Goal: Find specific page/section: Find specific page/section

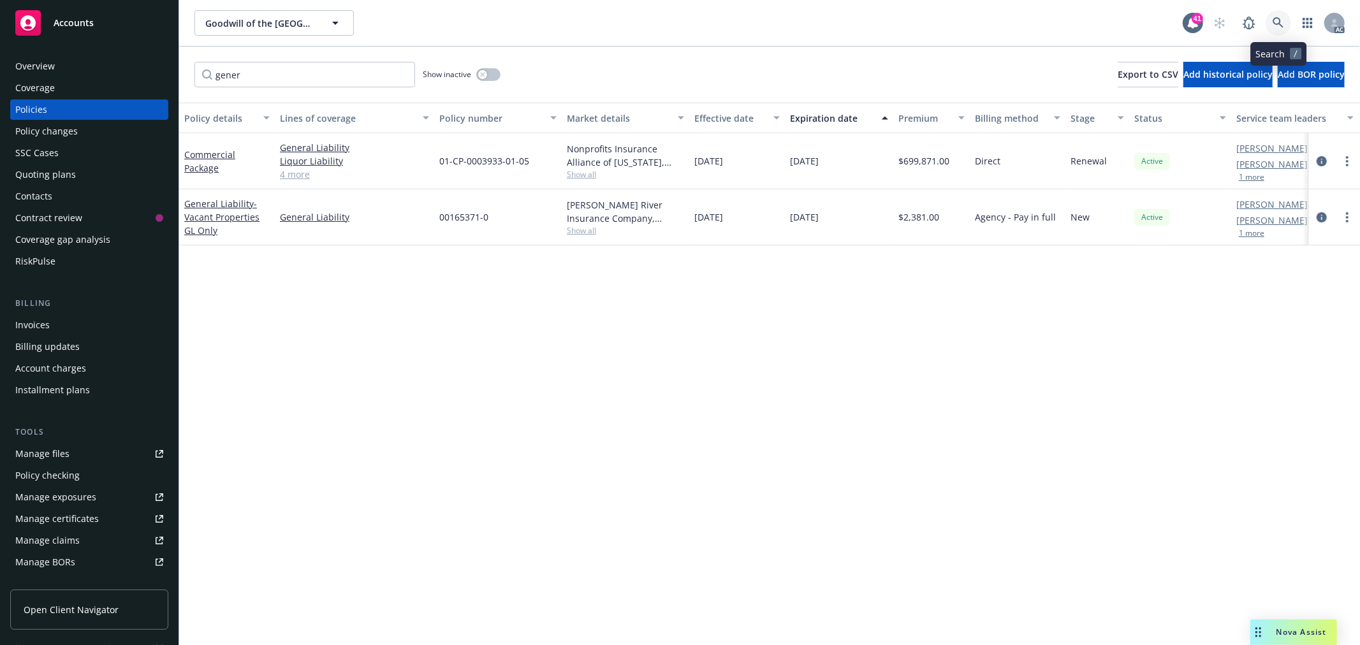
click at [1278, 29] on link at bounding box center [1279, 23] width 26 height 26
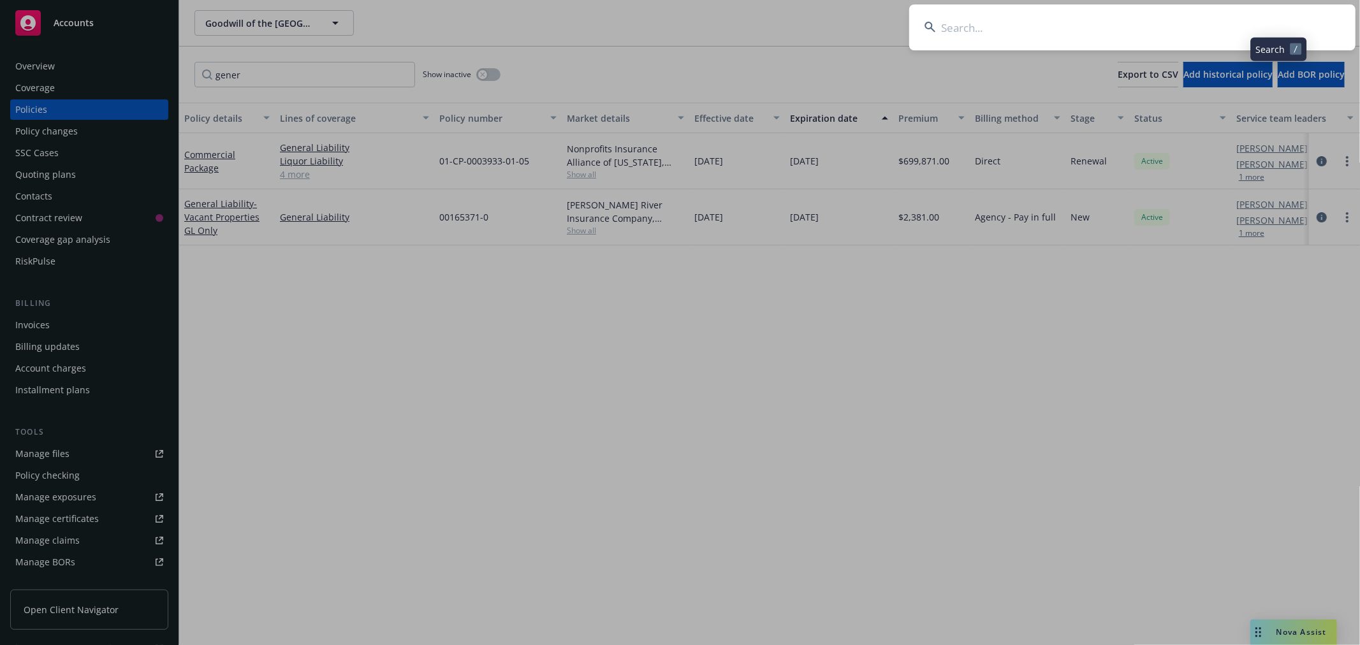
type input "P-001-003651020-02"
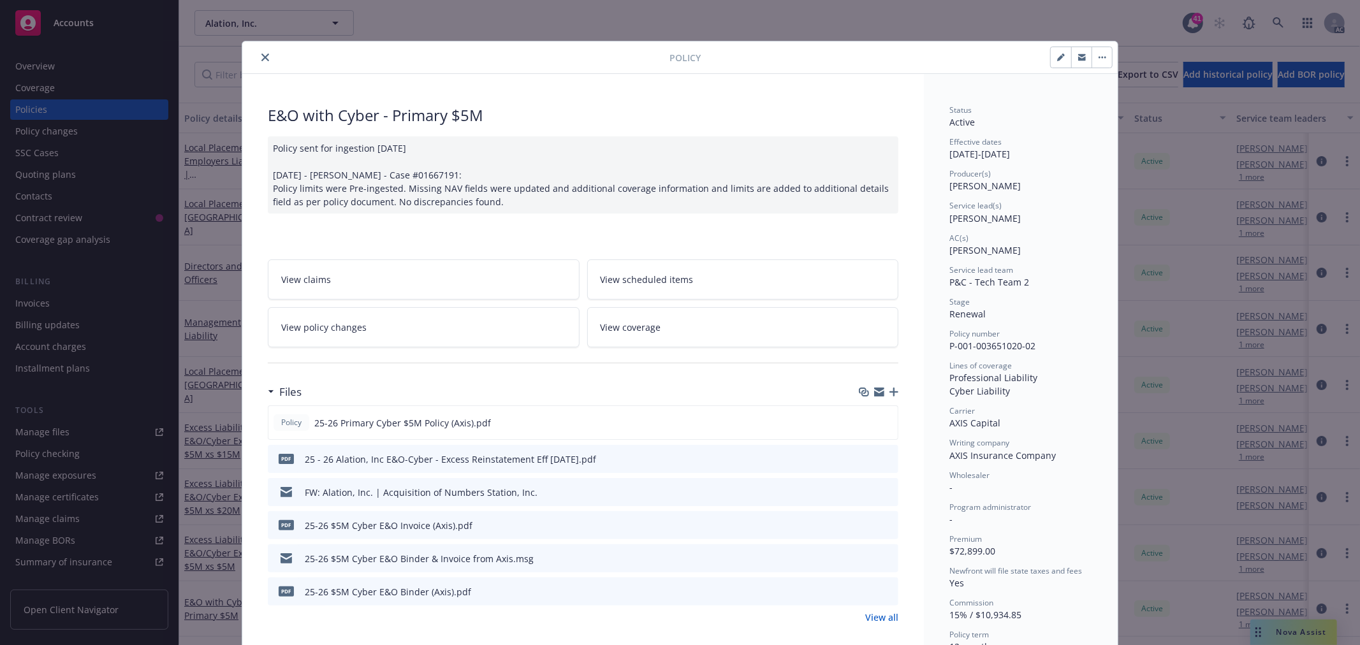
click at [262, 60] on icon "close" at bounding box center [266, 58] width 8 height 8
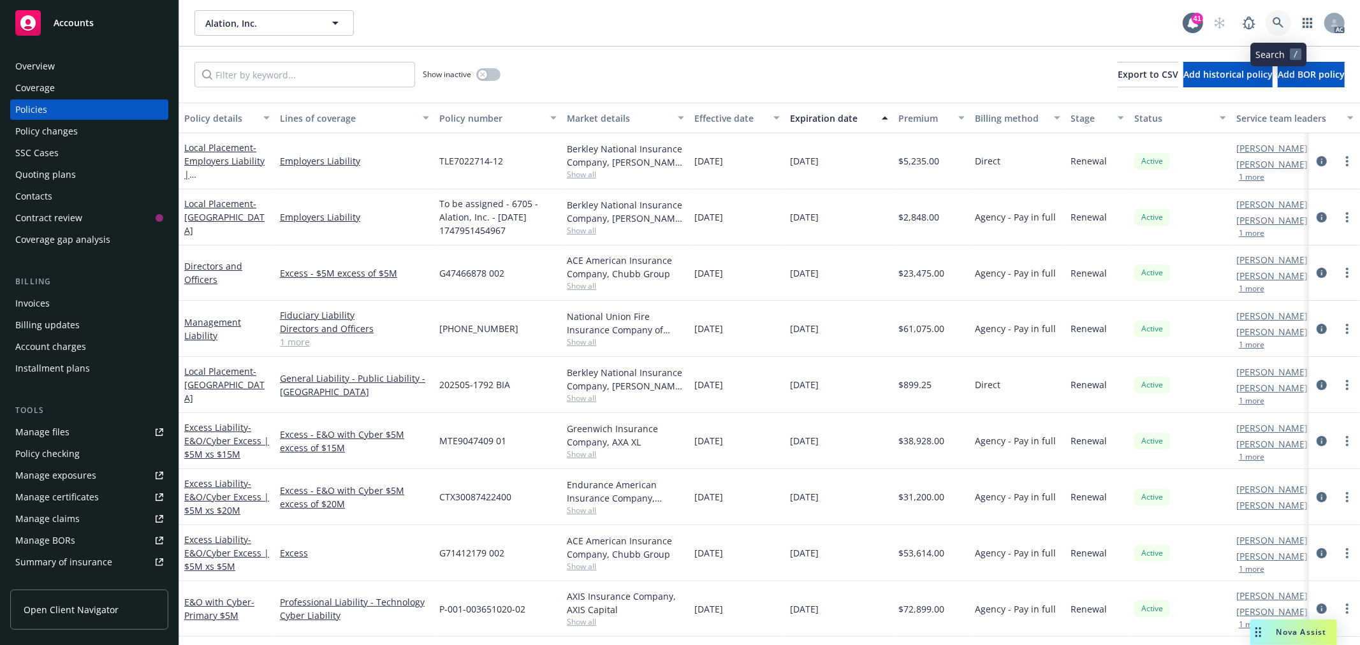
click at [1280, 20] on icon at bounding box center [1278, 22] width 11 height 11
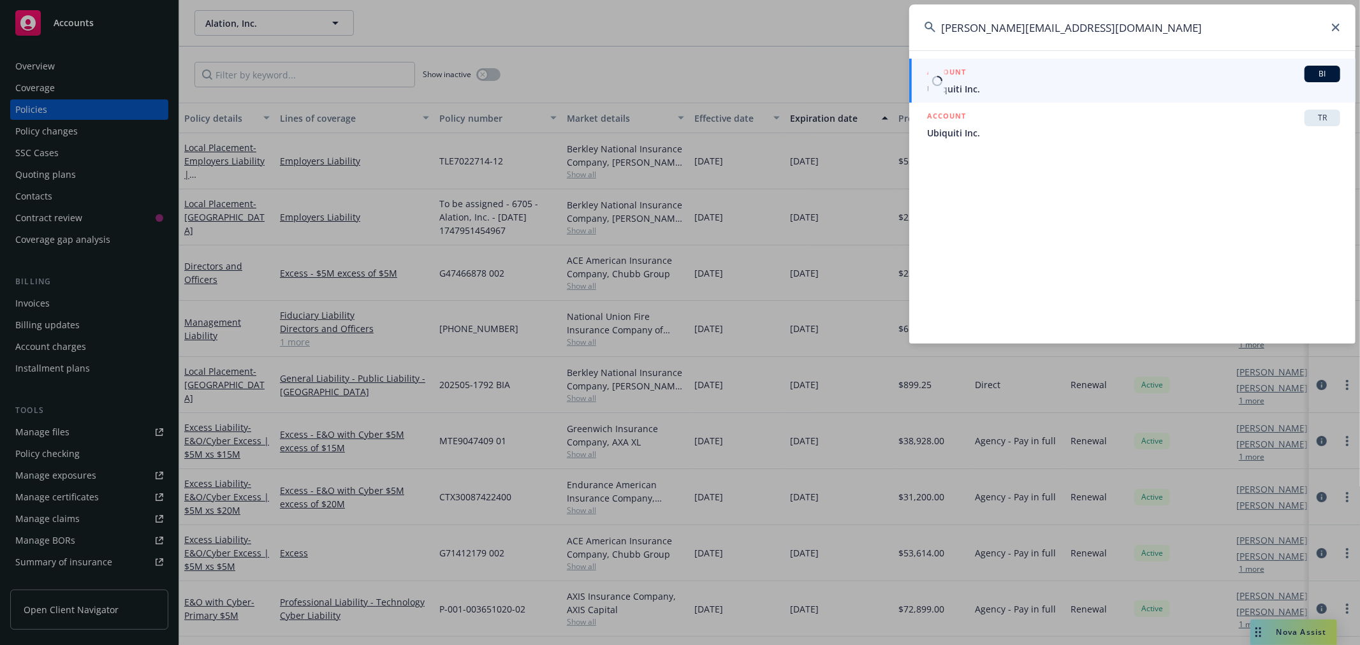
type input "[PERSON_NAME][EMAIL_ADDRESS][DOMAIN_NAME]"
click at [1137, 77] on div "ACCOUNT BI" at bounding box center [1133, 74] width 413 height 17
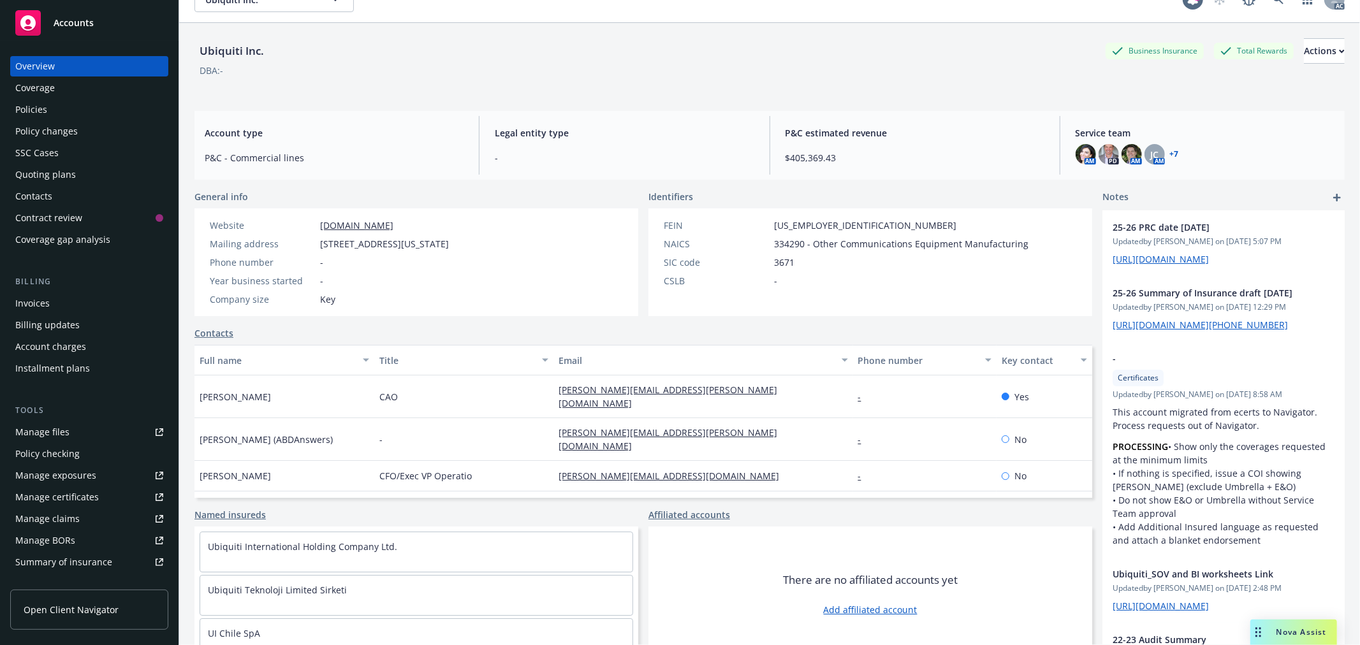
scroll to position [47, 0]
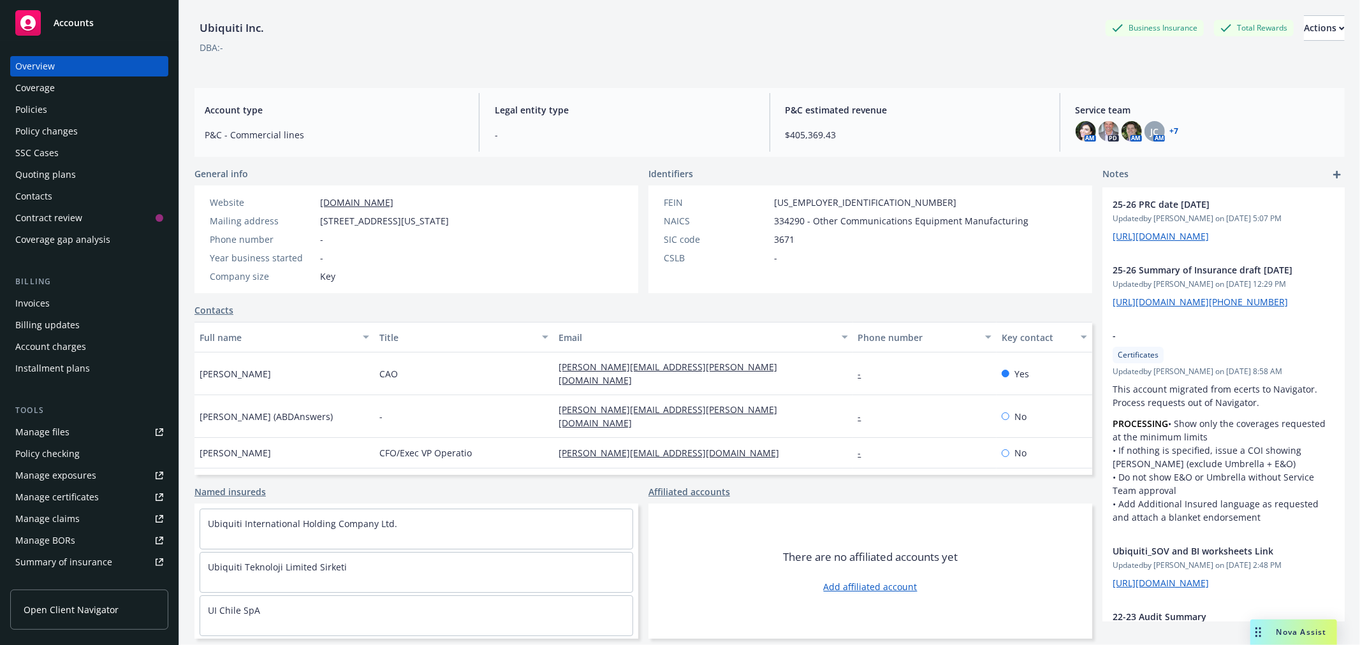
click at [36, 112] on div "Policies" at bounding box center [31, 110] width 32 height 20
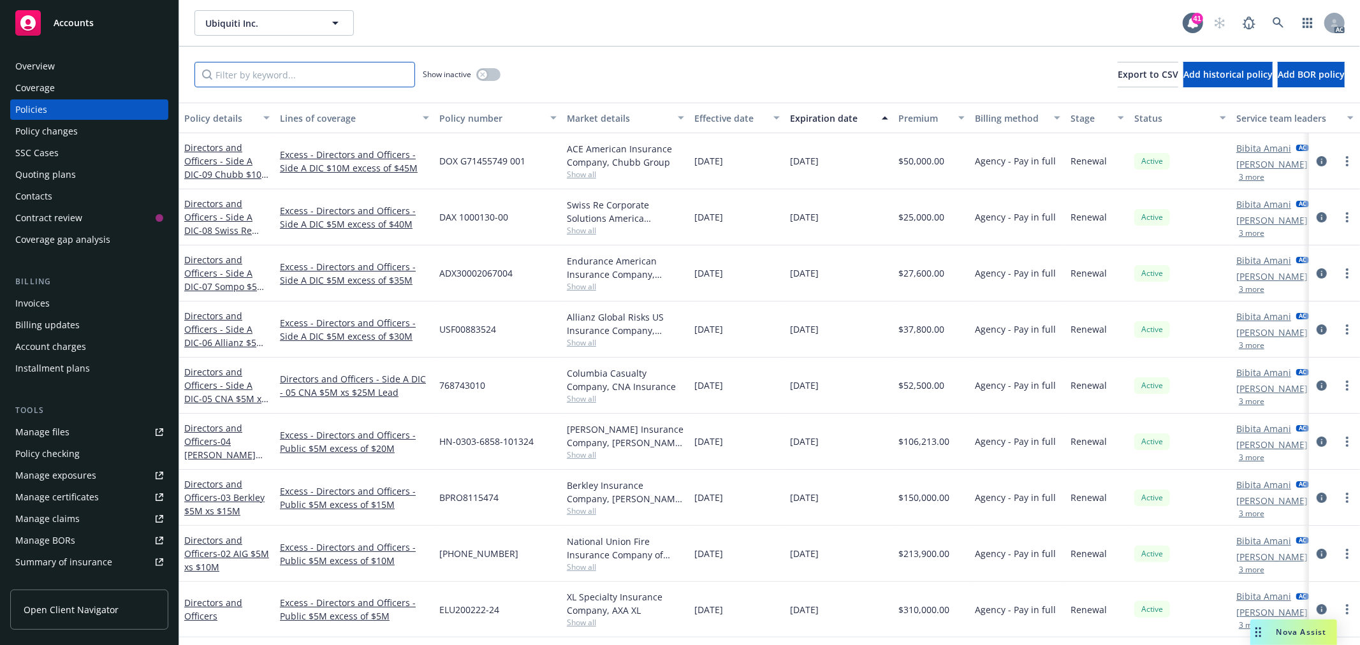
click at [290, 85] on input "Filter by keyword..." at bounding box center [305, 75] width 221 height 26
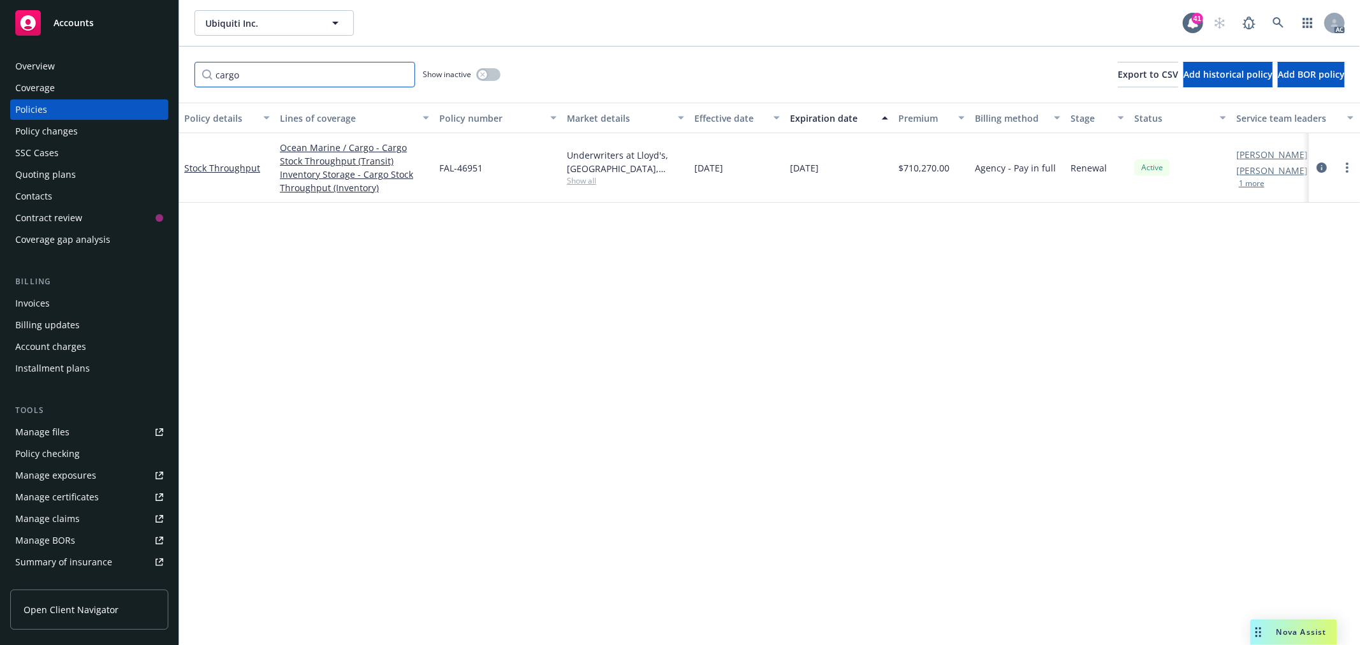
type input "cargo"
drag, startPoint x: 491, startPoint y: 169, endPoint x: 437, endPoint y: 170, distance: 54.2
click at [437, 170] on div "FAL-46951" at bounding box center [498, 168] width 128 height 70
copy span "FAL-46951"
click at [234, 165] on link "Stock Throughput" at bounding box center [222, 168] width 76 height 12
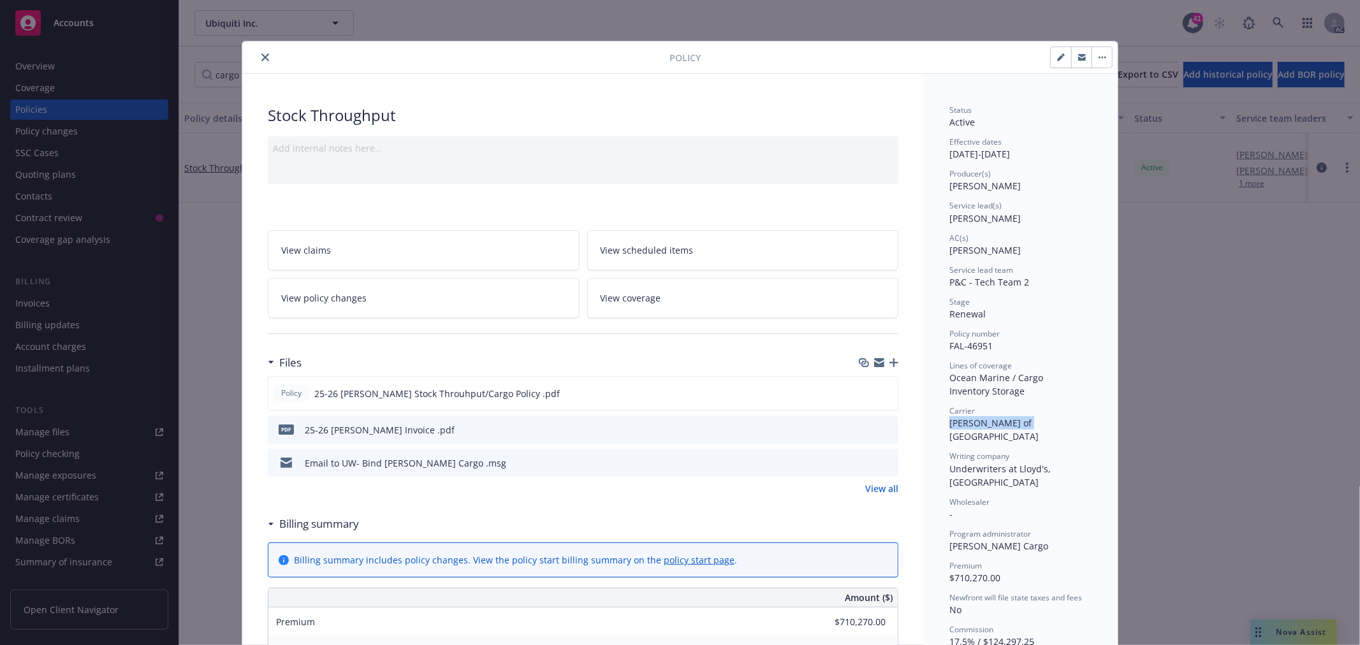
drag, startPoint x: 1019, startPoint y: 423, endPoint x: 938, endPoint y: 428, distance: 81.8
